Goal: Navigation & Orientation: Find specific page/section

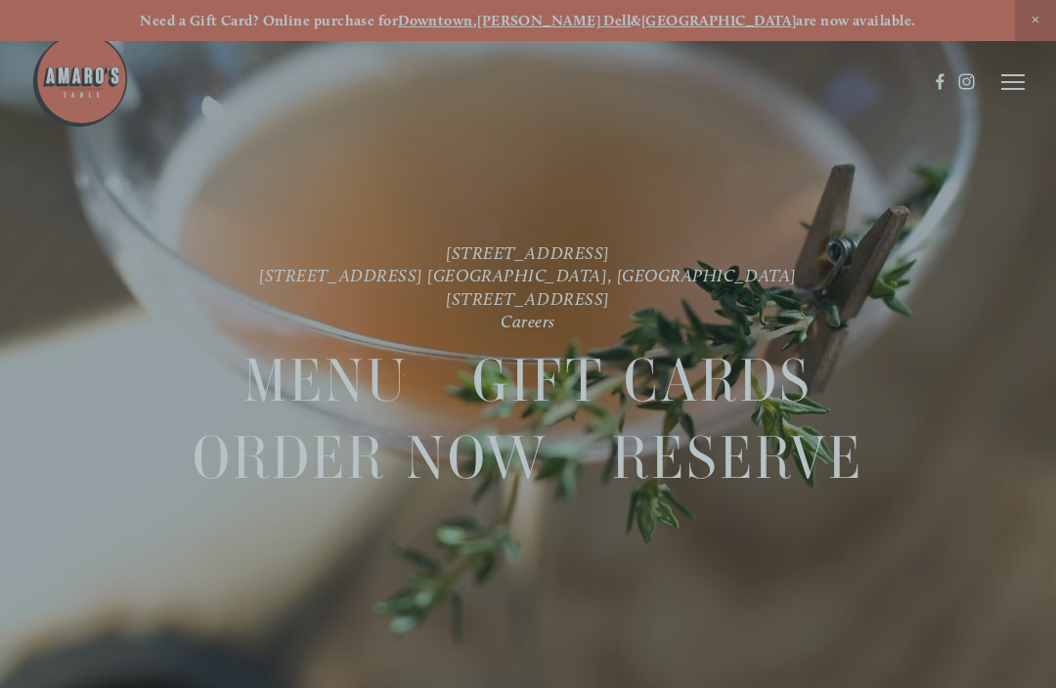
scroll to position [41, 0]
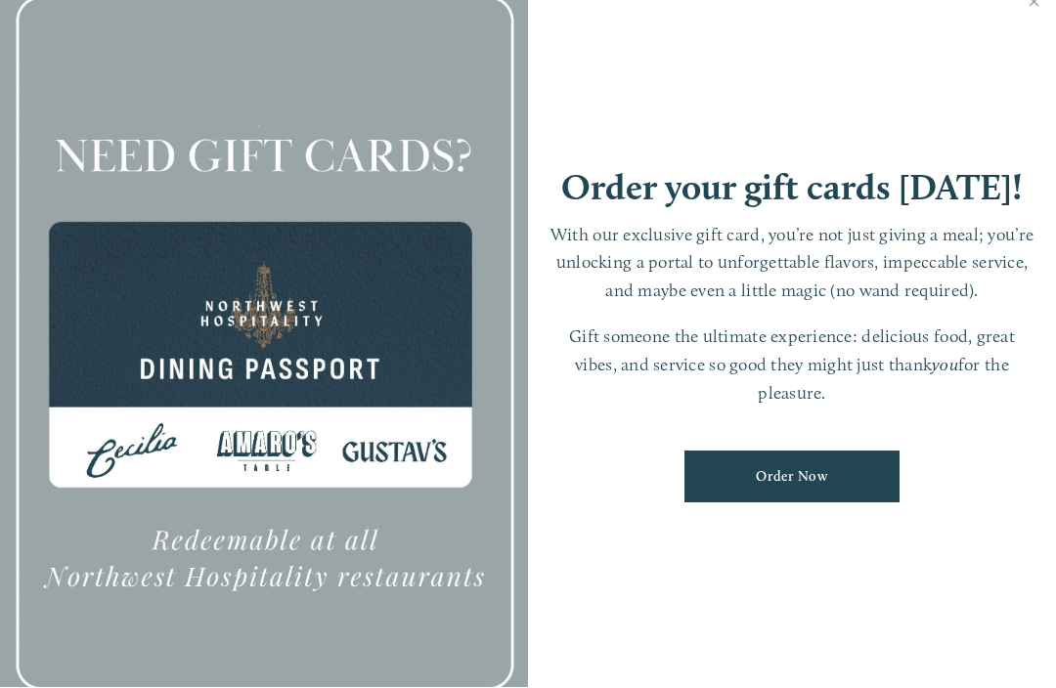
click at [1032, 8] on link "Close" at bounding box center [1034, 5] width 38 height 55
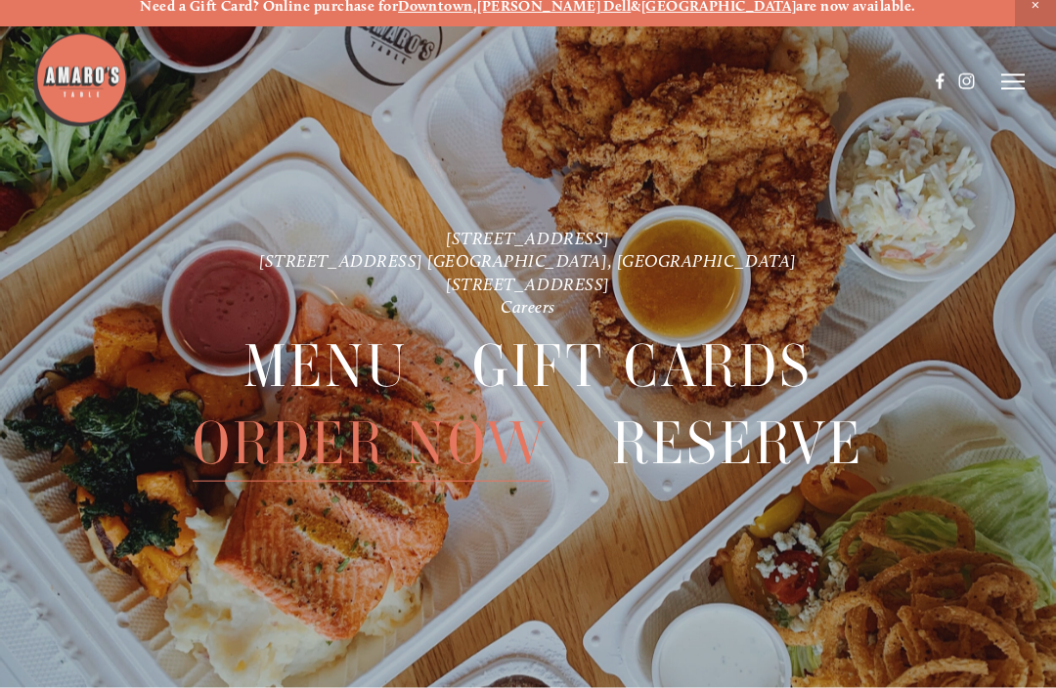
scroll to position [15, 0]
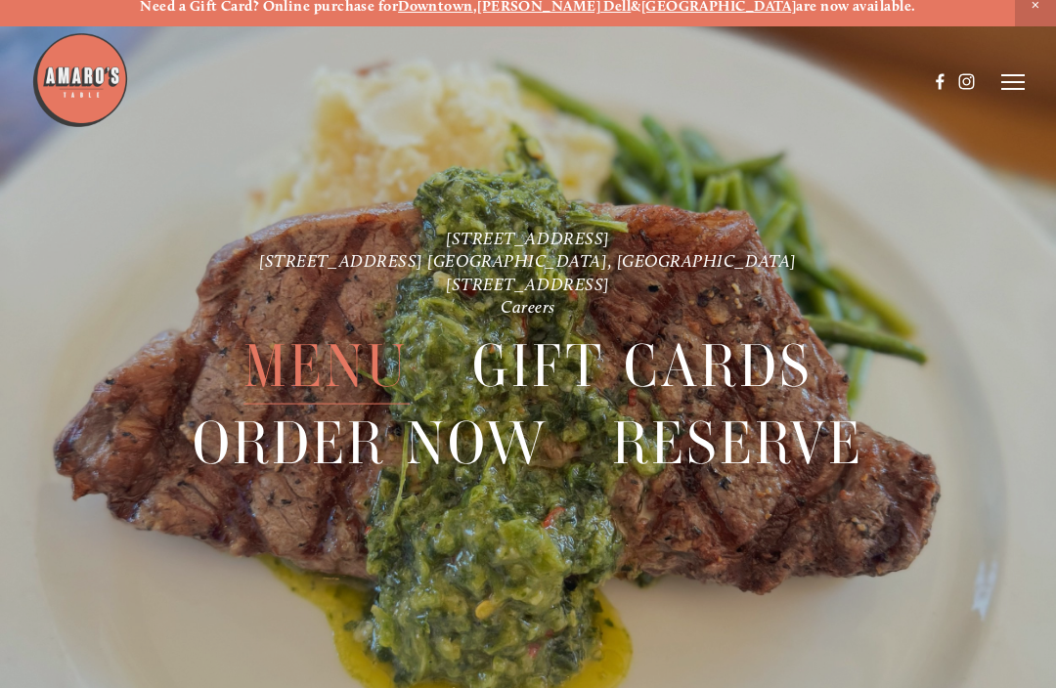
click at [366, 363] on span "Menu" at bounding box center [325, 366] width 165 height 76
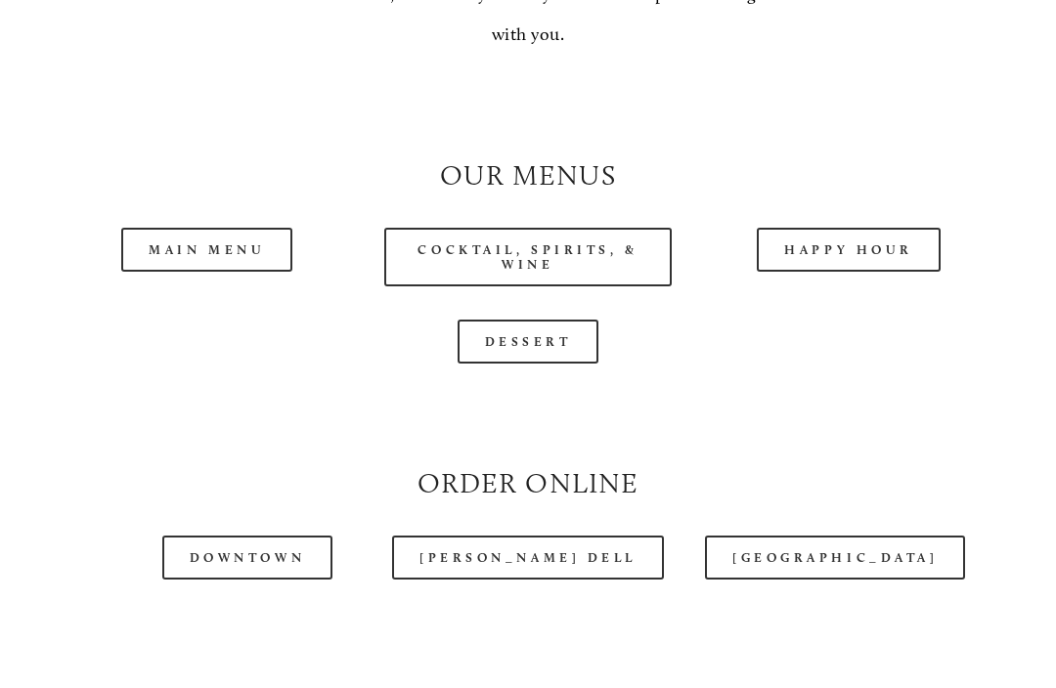
scroll to position [1613, 0]
click at [239, 248] on link "Main Menu" at bounding box center [206, 250] width 171 height 44
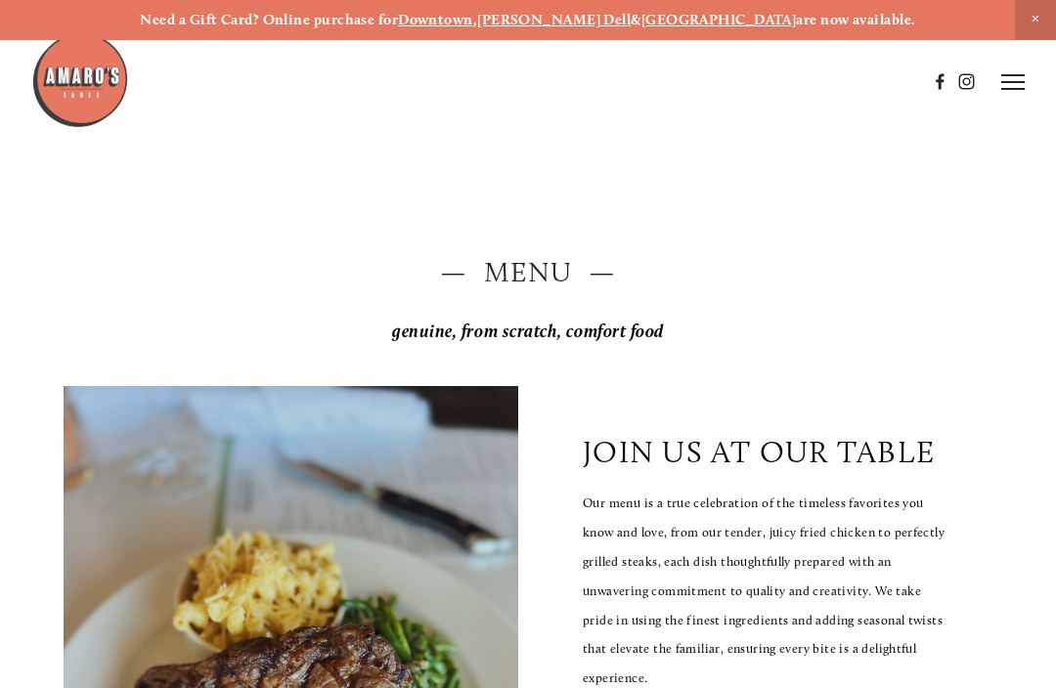
scroll to position [0, 0]
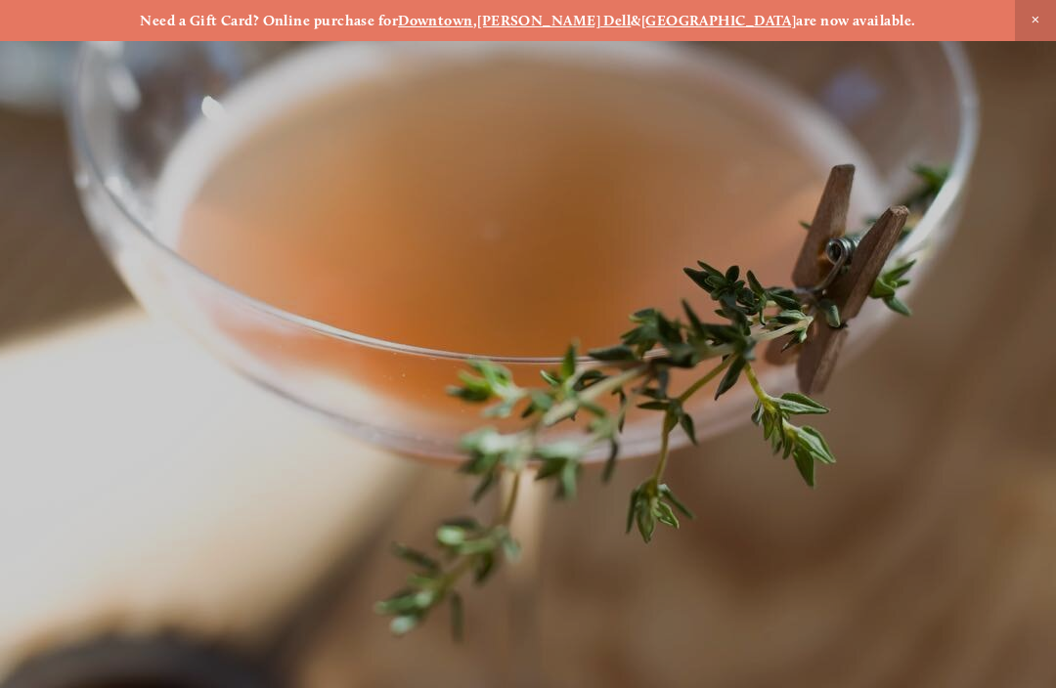
scroll to position [15, 0]
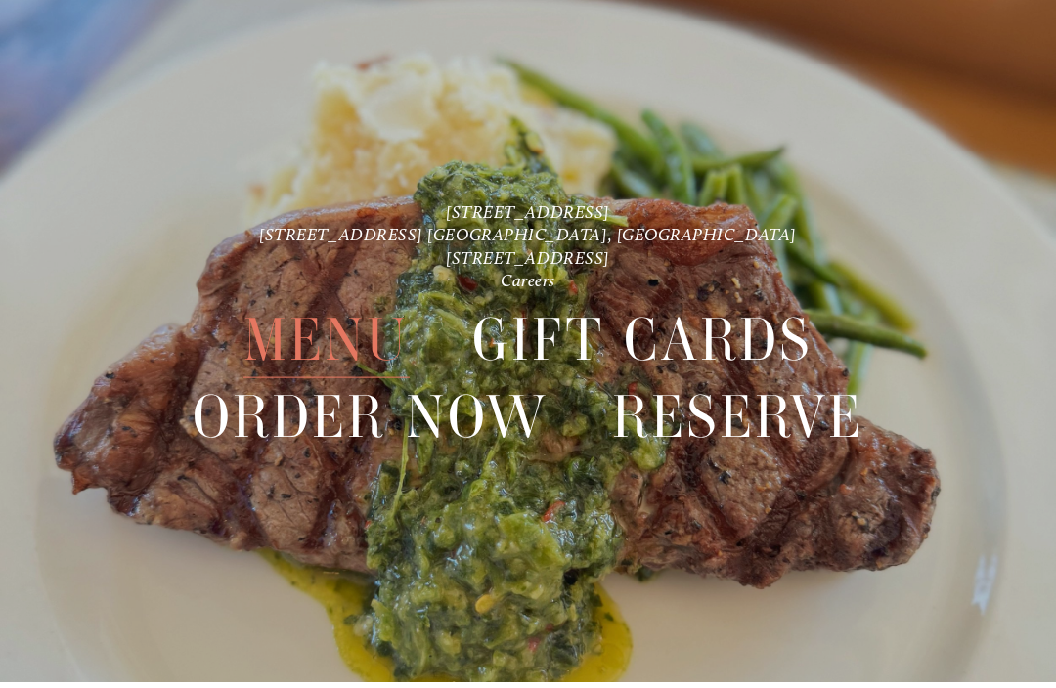
scroll to position [41, 0]
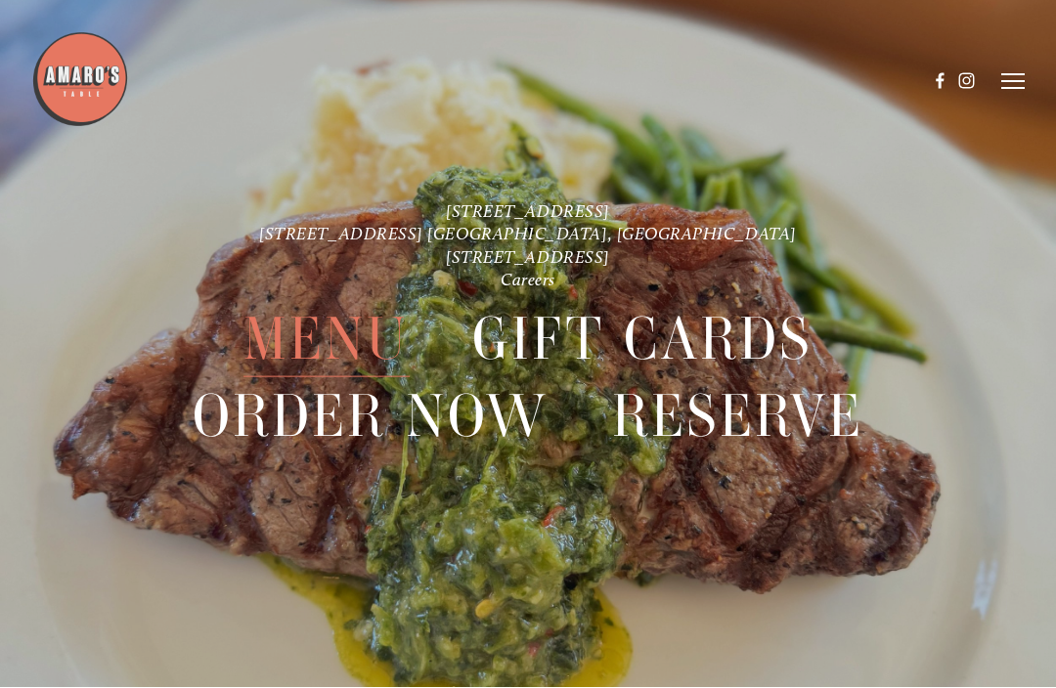
click at [371, 344] on span "Menu" at bounding box center [325, 340] width 165 height 76
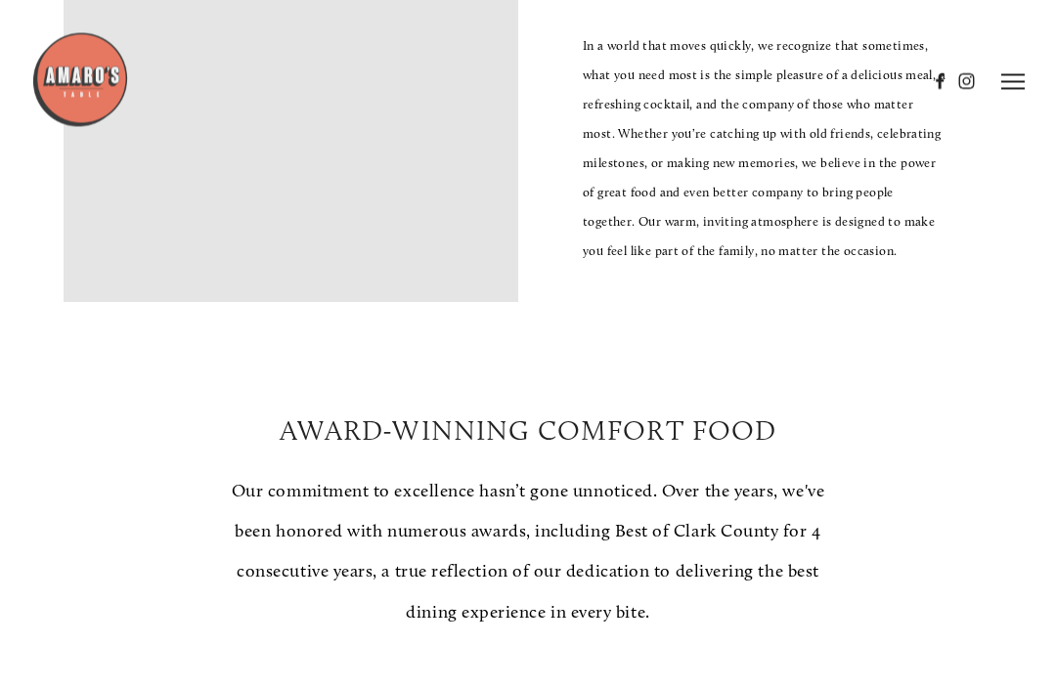
scroll to position [472, 0]
